Goal: Information Seeking & Learning: Learn about a topic

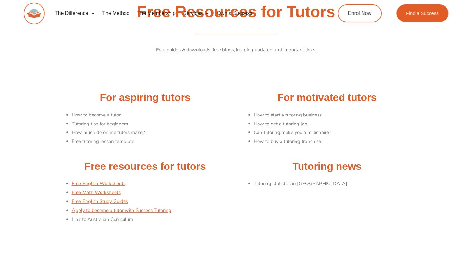
click at [41, 14] on img at bounding box center [34, 14] width 21 height 22
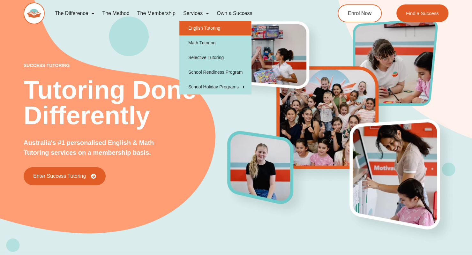
click at [202, 29] on link "English Tutoring" at bounding box center [215, 28] width 72 height 15
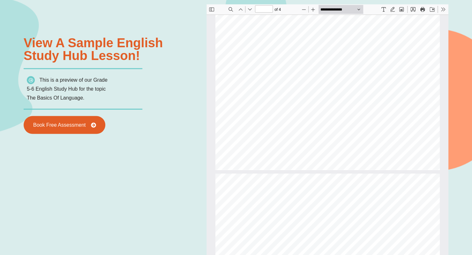
type input "*"
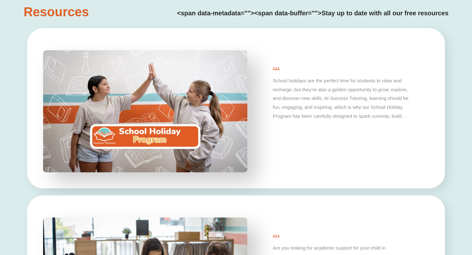
scroll to position [1650, 0]
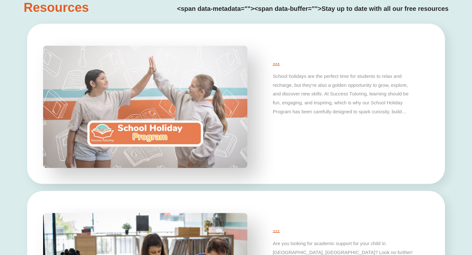
click at [160, 130] on img at bounding box center [145, 106] width 215 height 129
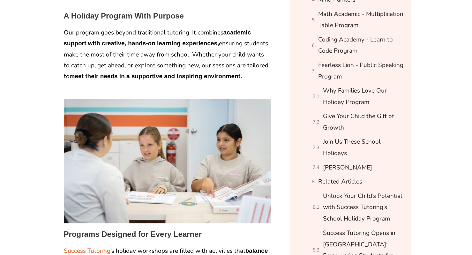
scroll to position [487, 0]
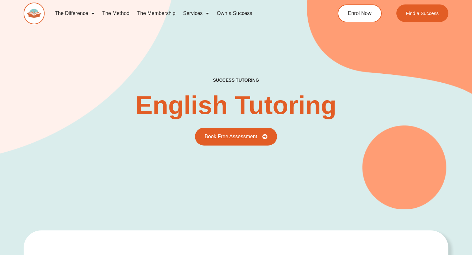
scroll to position [1650, 0]
